Goal: Information Seeking & Learning: Learn about a topic

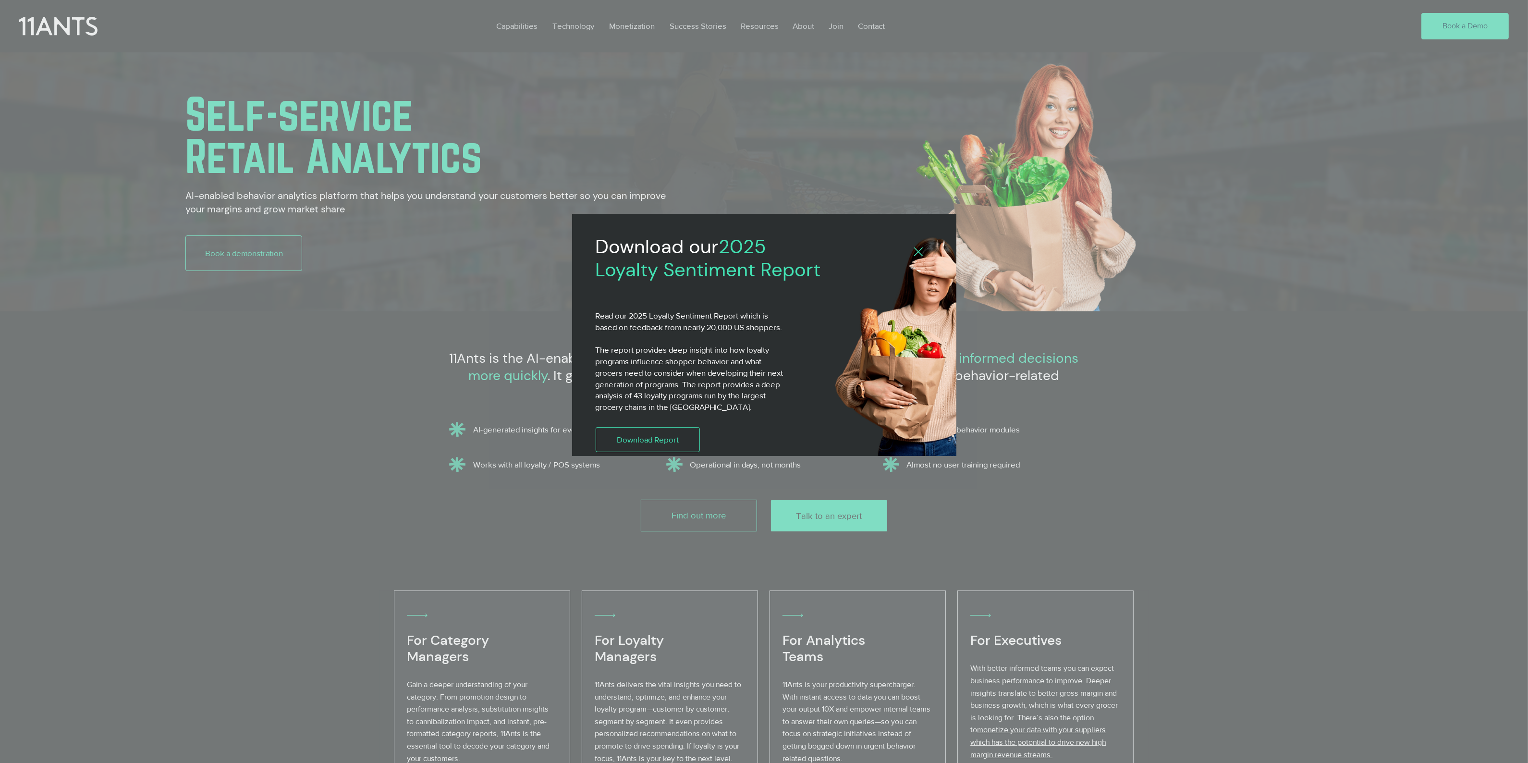
click at [918, 254] on icon "Back to site" at bounding box center [918, 251] width 9 height 9
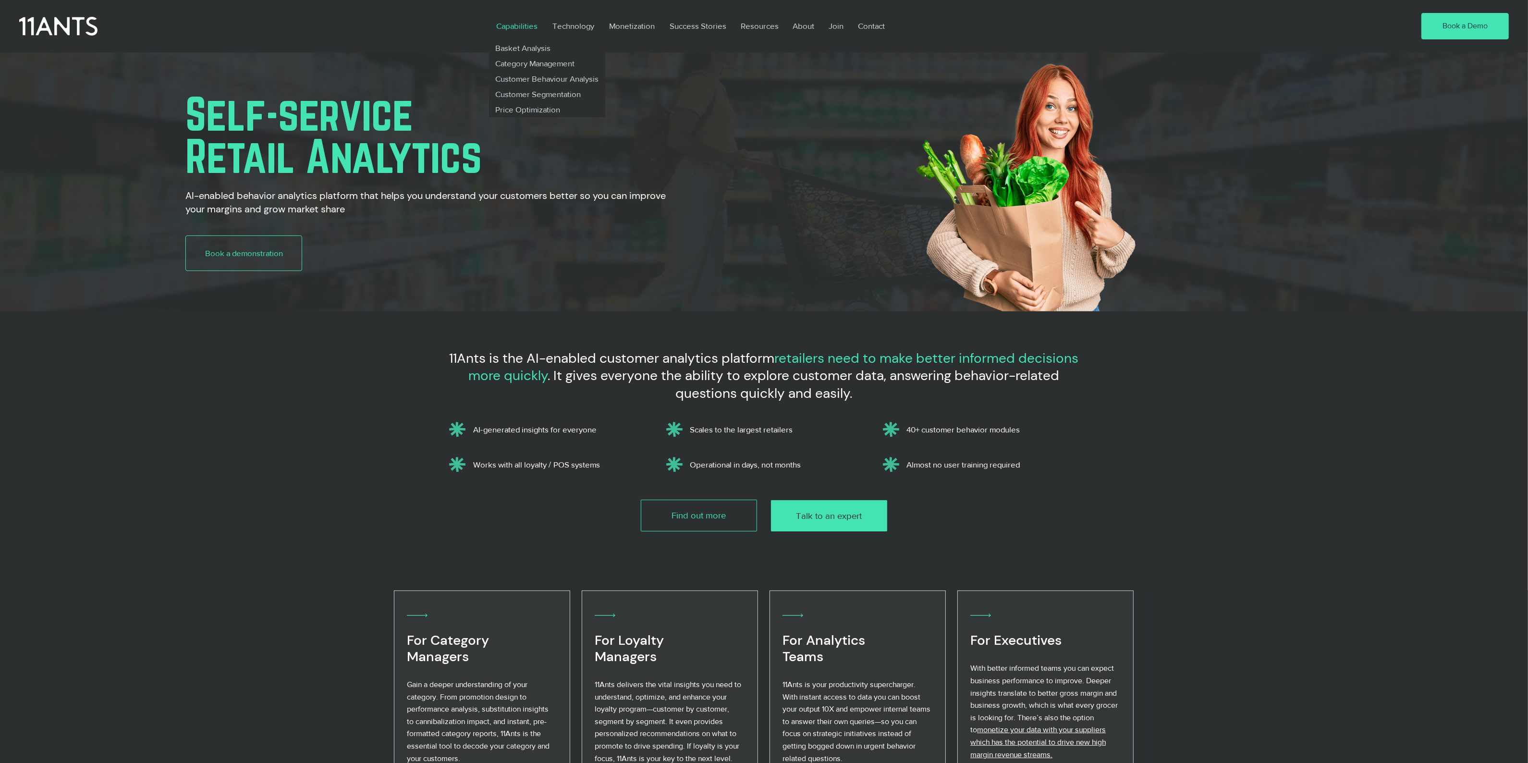
click at [507, 26] on p "Capabilities" at bounding box center [516, 26] width 51 height 22
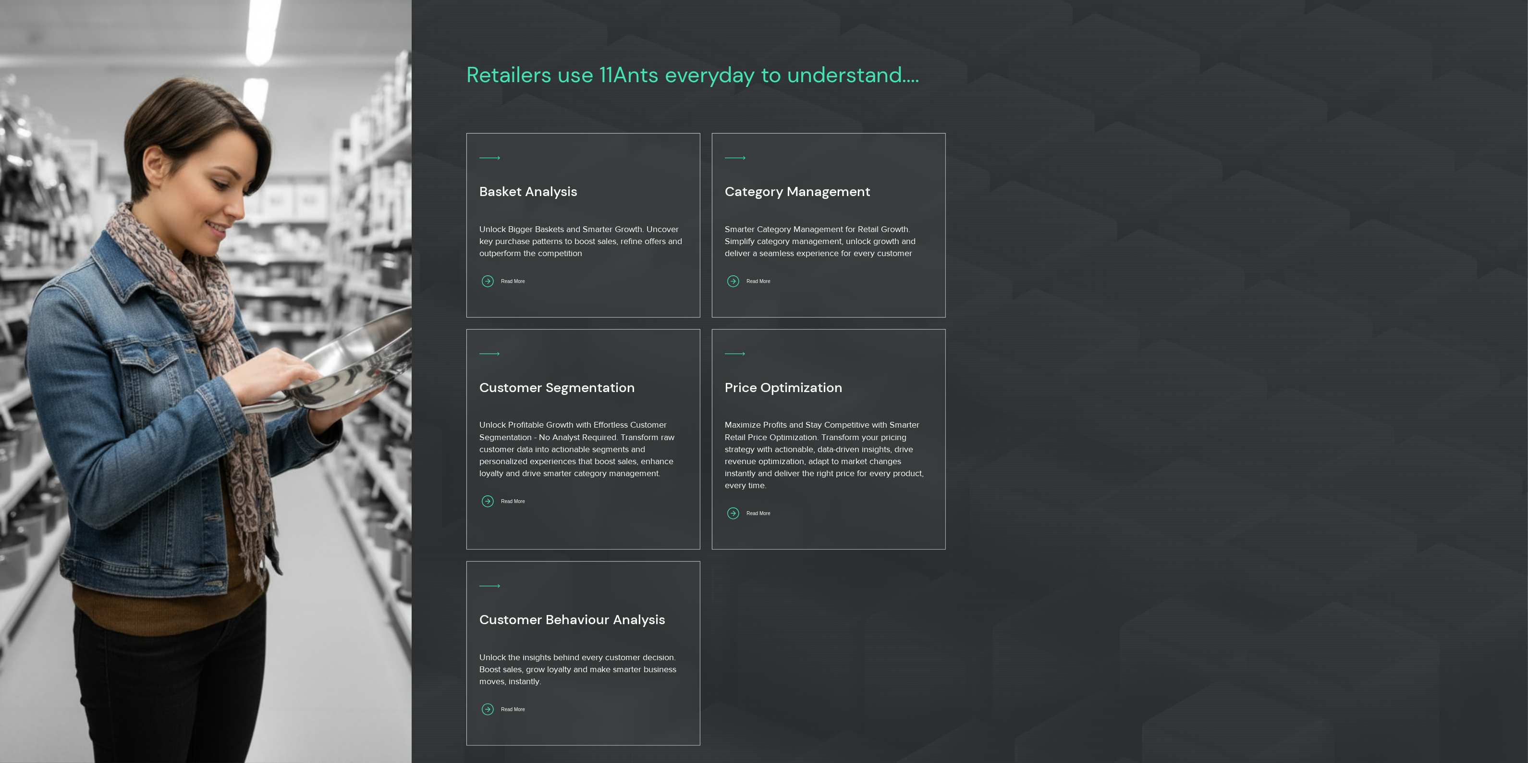
scroll to position [660, 0]
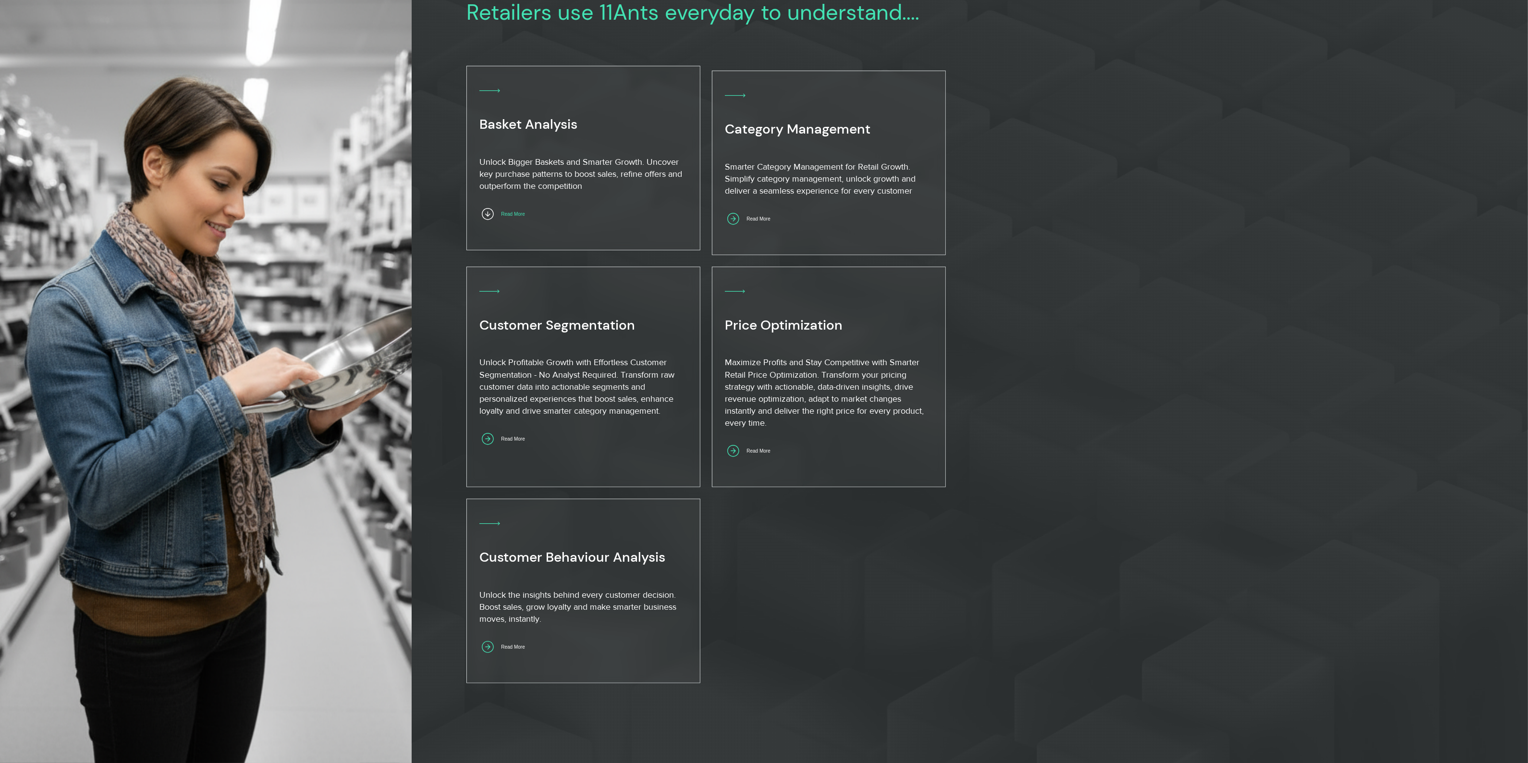
click at [514, 215] on span "Read More" at bounding box center [513, 213] width 24 height 5
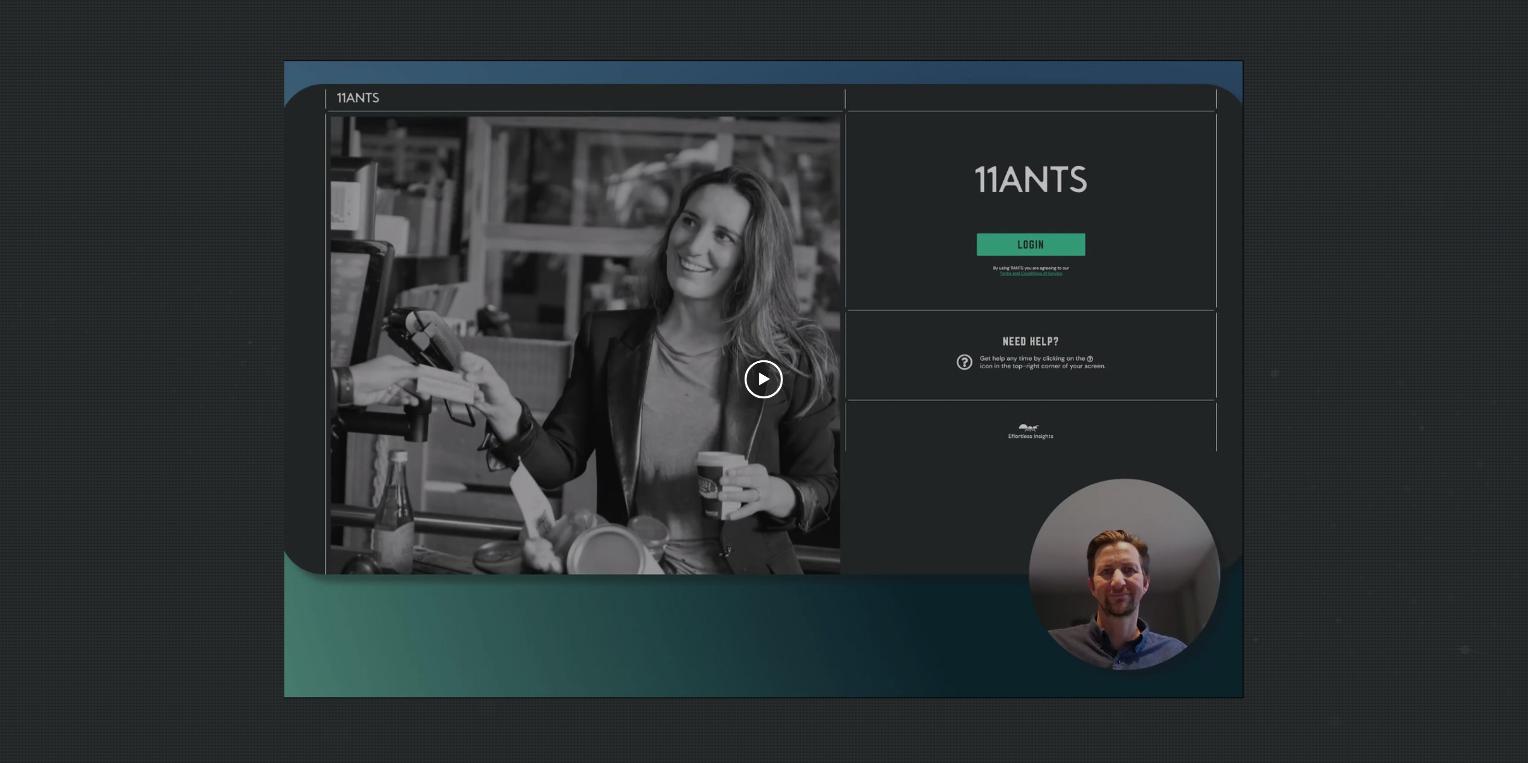
scroll to position [3422, 0]
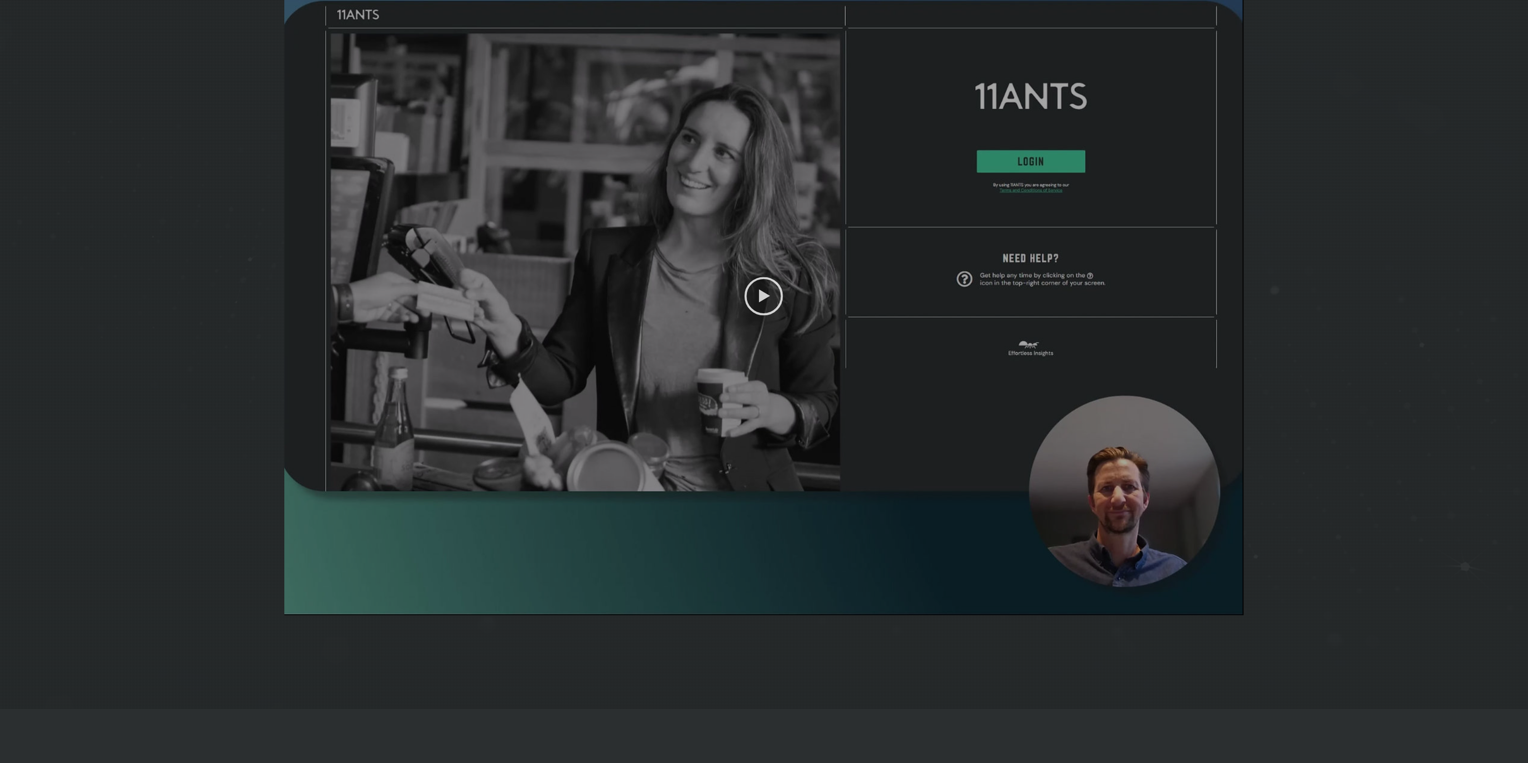
click at [776, 309] on icon "Play video" at bounding box center [763, 296] width 38 height 38
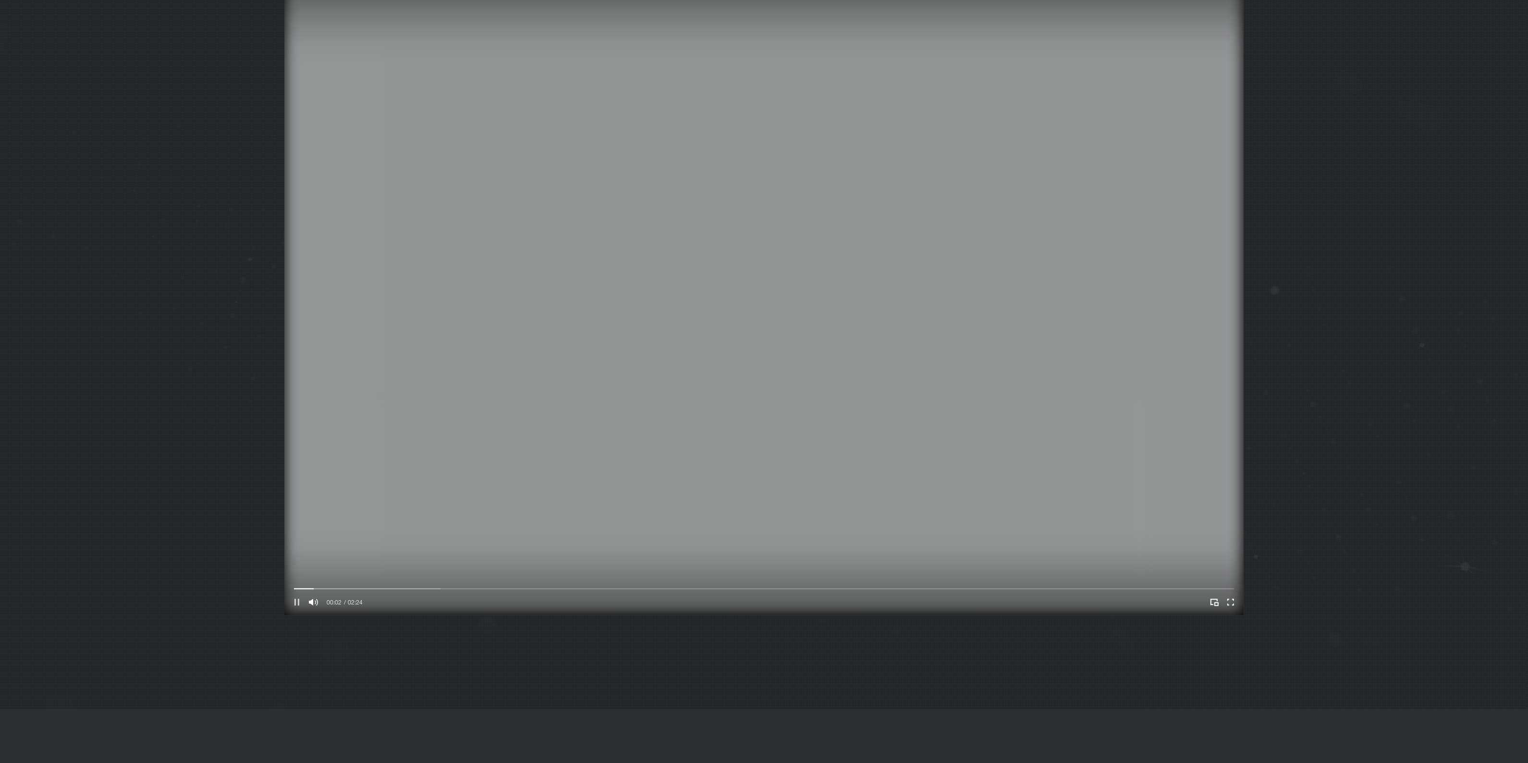
click at [299, 607] on icon "Pause" at bounding box center [297, 602] width 12 height 12
click at [313, 605] on icon "Mute" at bounding box center [313, 601] width 9 height 7
click at [628, 590] on div "Your Video Title Video Player" at bounding box center [764, 588] width 940 height 3
click at [295, 605] on icon "Play" at bounding box center [296, 601] width 5 height 7
click at [707, 590] on div "Your Video Title Video Player" at bounding box center [764, 588] width 940 height 3
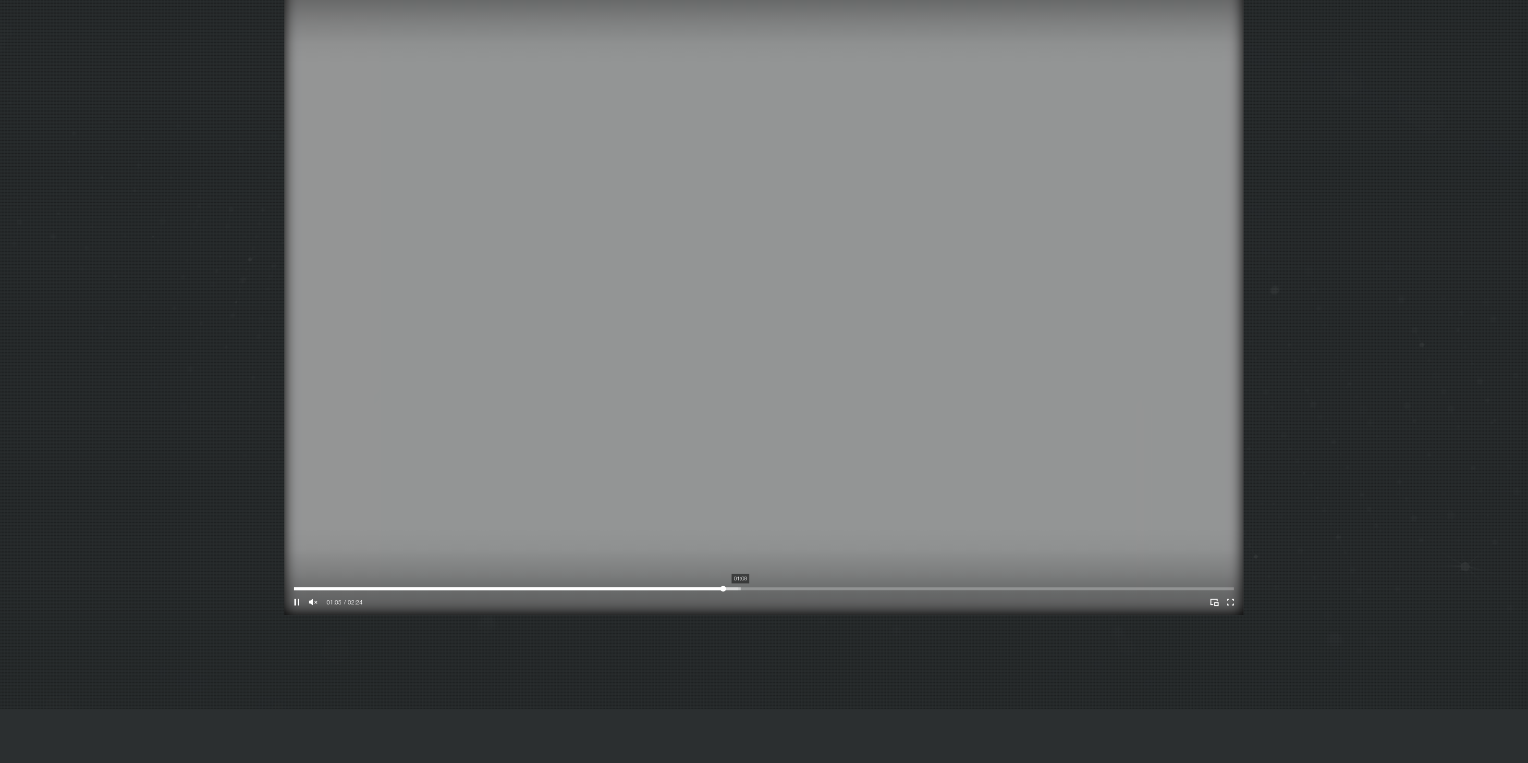
click at [741, 590] on div "Your Video Title Video Player" at bounding box center [764, 588] width 940 height 3
click at [781, 590] on div "Your Video Title Video Player" at bounding box center [764, 588] width 940 height 3
click at [820, 590] on div "Your Video Title Video Player" at bounding box center [764, 588] width 940 height 3
click at [850, 590] on div "Your Video Title Video Player" at bounding box center [764, 588] width 940 height 3
